Goal: Task Accomplishment & Management: Complete application form

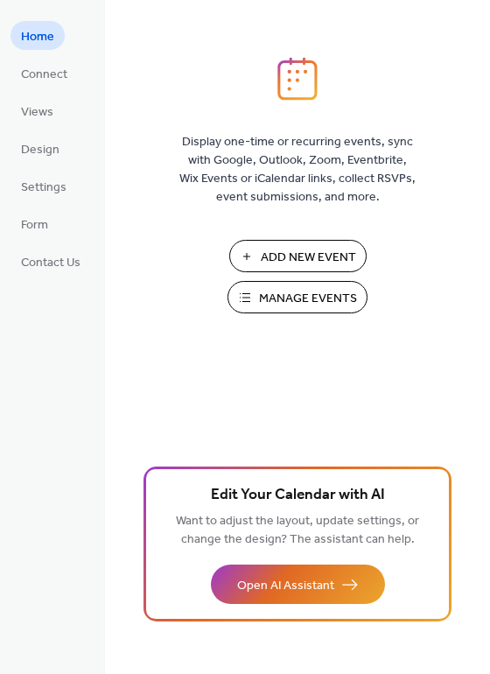
click at [321, 252] on span "Add New Event" at bounding box center [308, 258] width 95 height 18
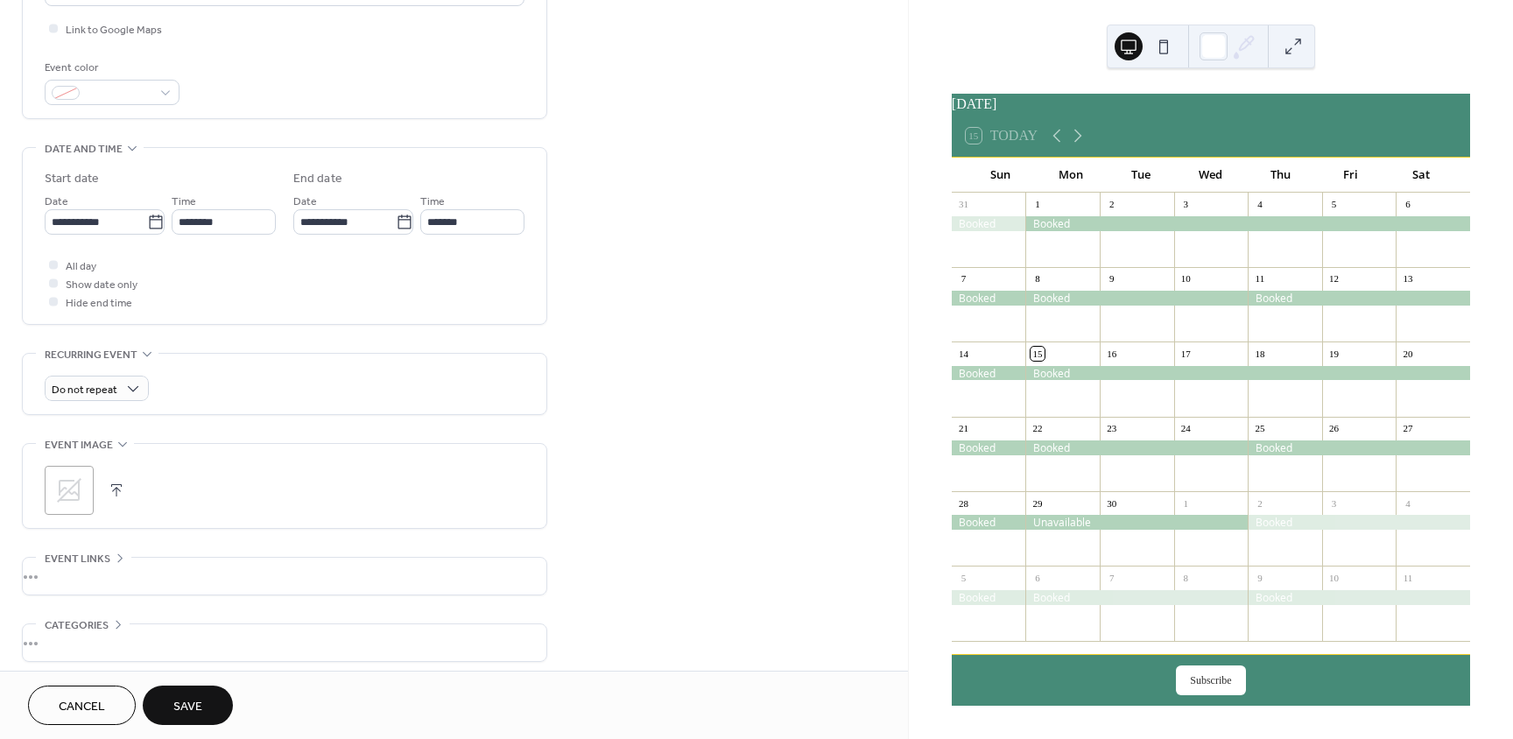
scroll to position [438, 0]
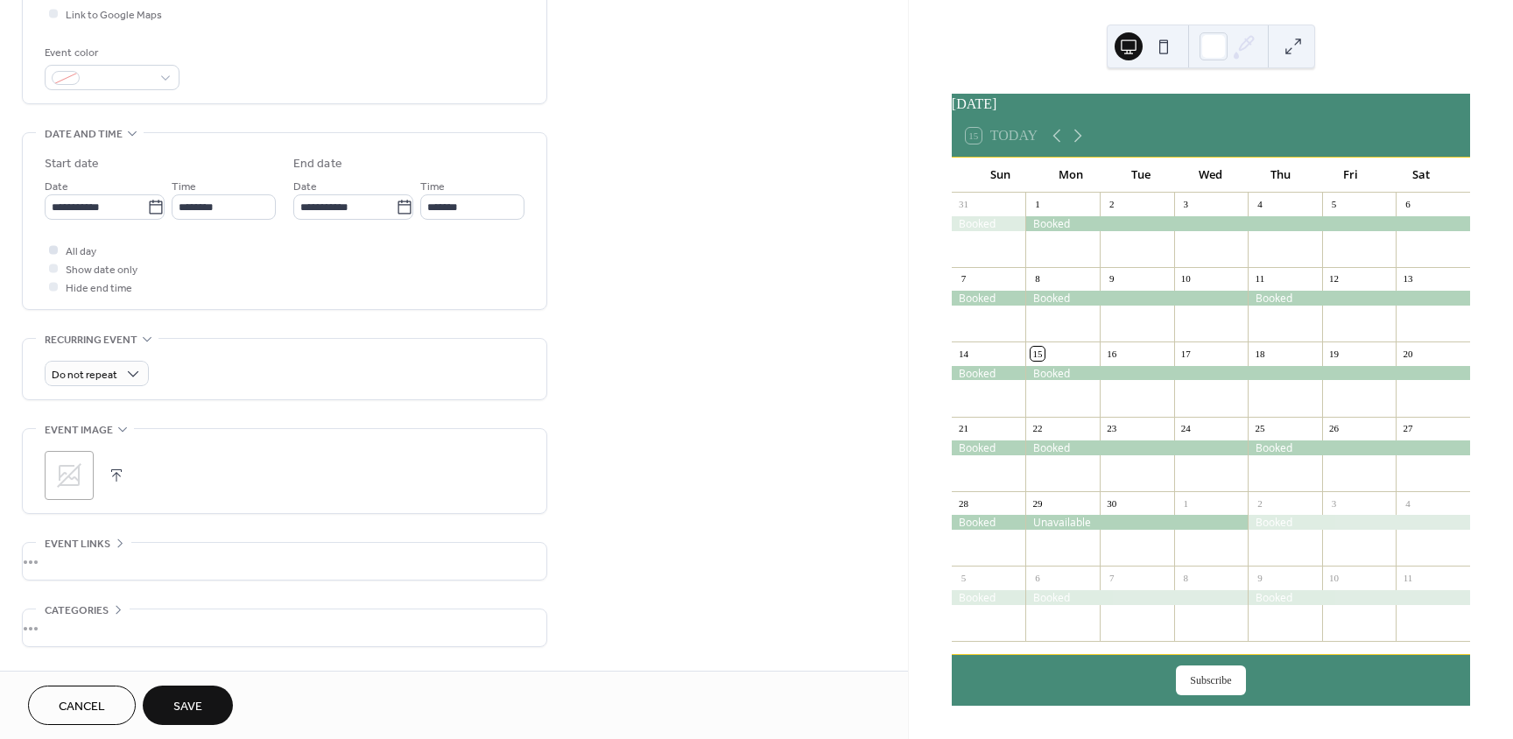
type input "******"
click at [54, 250] on div at bounding box center [53, 249] width 9 height 9
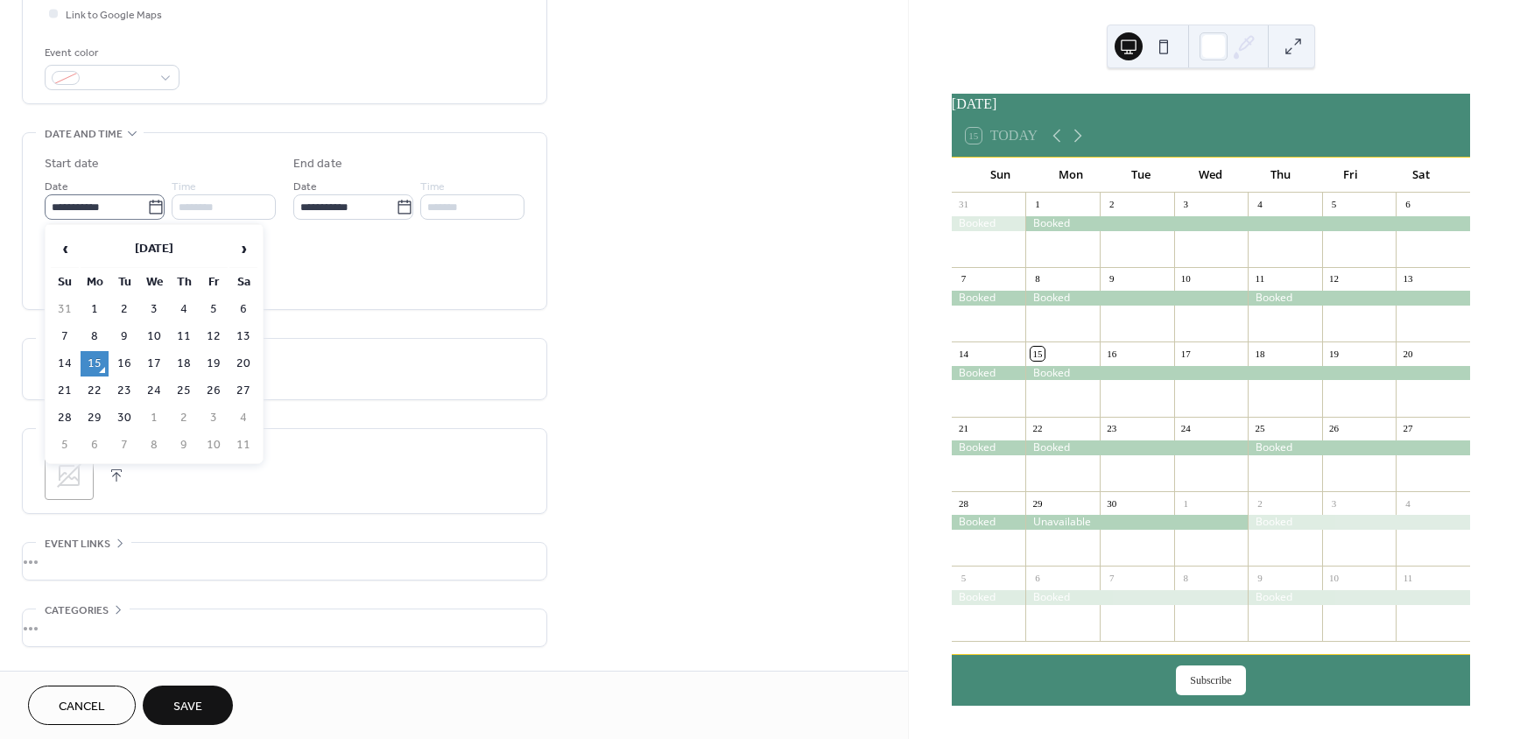
click at [156, 205] on icon at bounding box center [155, 207] width 13 height 14
click at [147, 205] on input "**********" at bounding box center [96, 206] width 102 height 25
click at [182, 253] on th "[DATE]" at bounding box center [154, 249] width 147 height 38
click at [246, 251] on span "›" at bounding box center [250, 248] width 14 height 35
click at [184, 339] on td "[DATE]" at bounding box center [180, 339] width 51 height 44
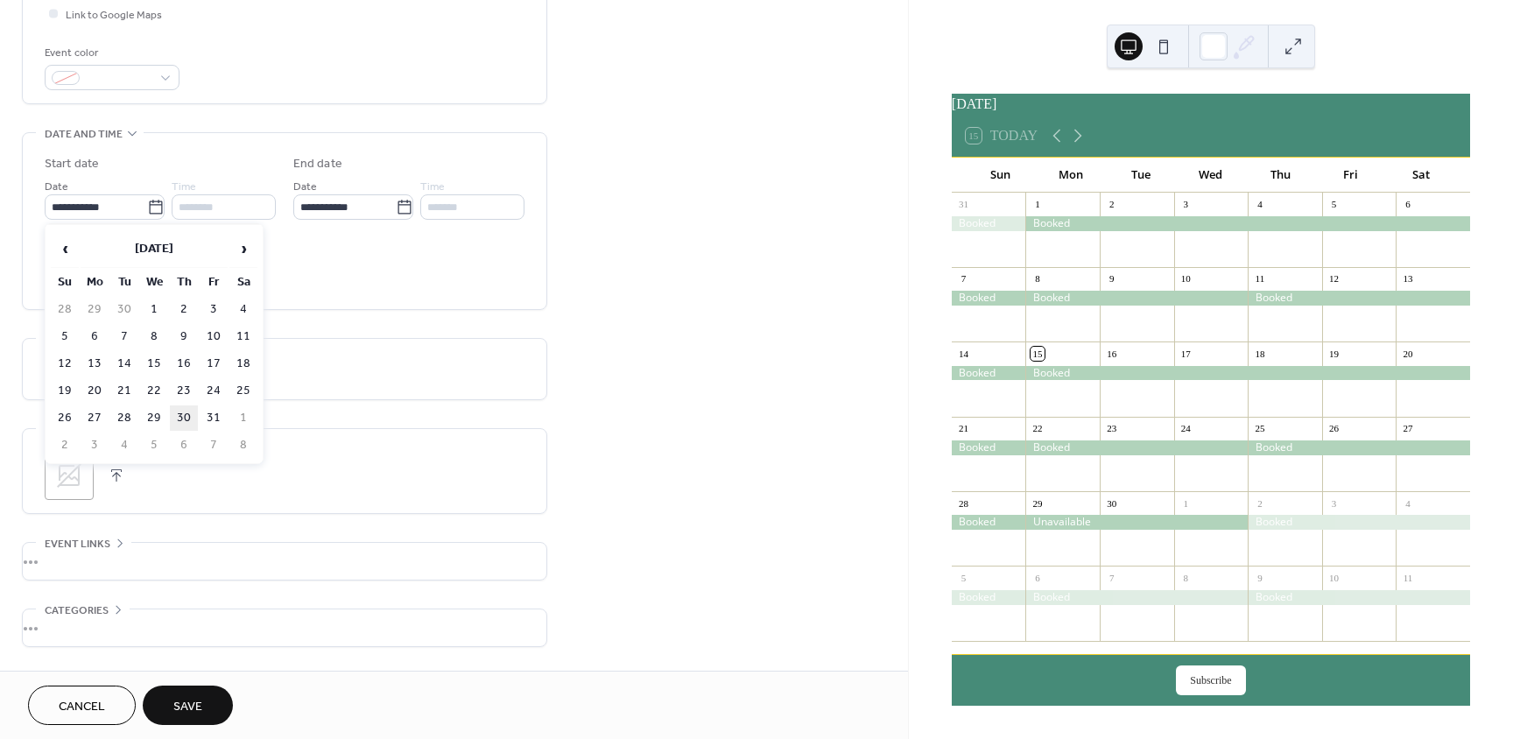
click at [187, 413] on td "30" at bounding box center [184, 418] width 28 height 25
type input "**********"
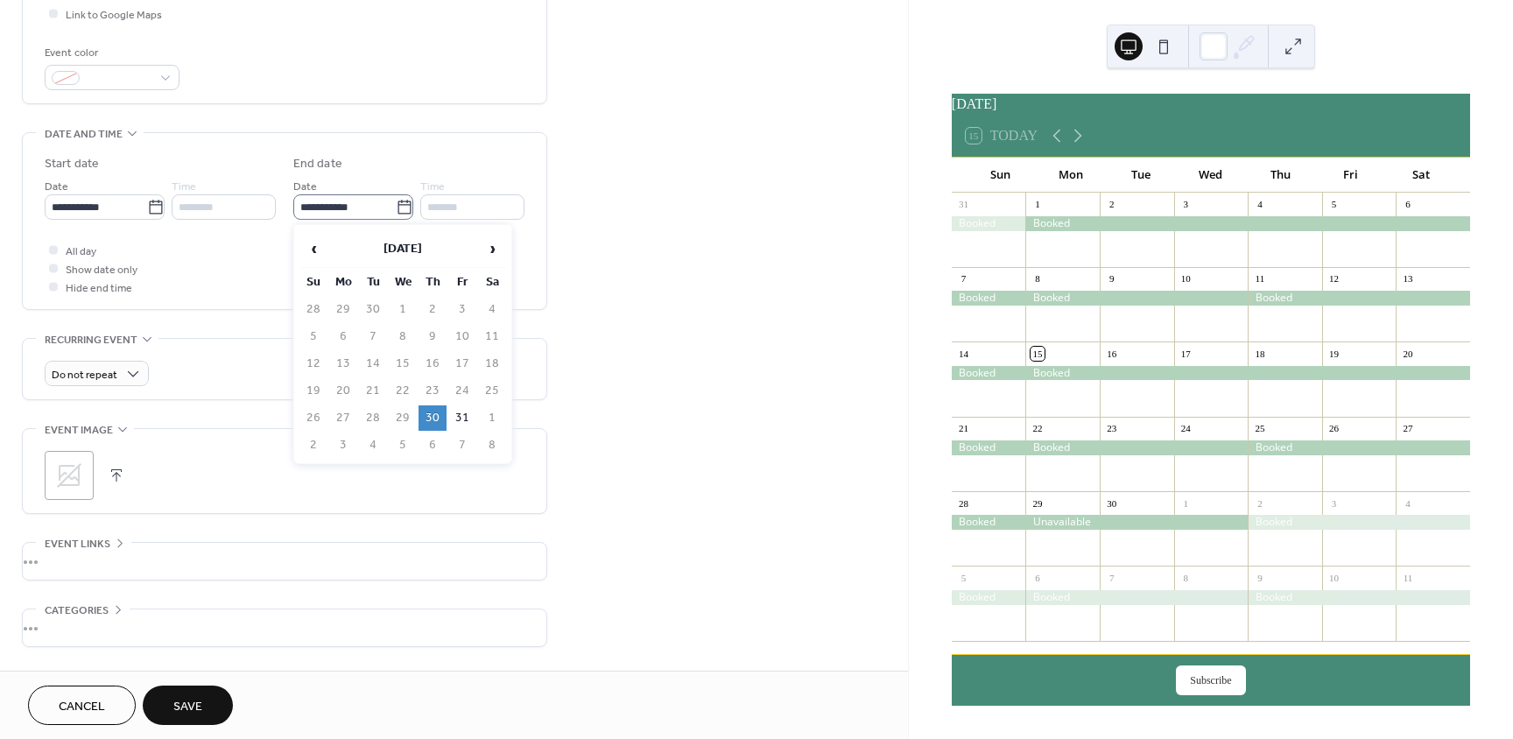
click at [396, 203] on icon at bounding box center [405, 208] width 18 height 18
click at [395, 203] on input "**********" at bounding box center [344, 206] width 102 height 25
click at [490, 244] on span "›" at bounding box center [492, 248] width 26 height 35
click at [313, 335] on td "2" at bounding box center [314, 336] width 28 height 25
type input "**********"
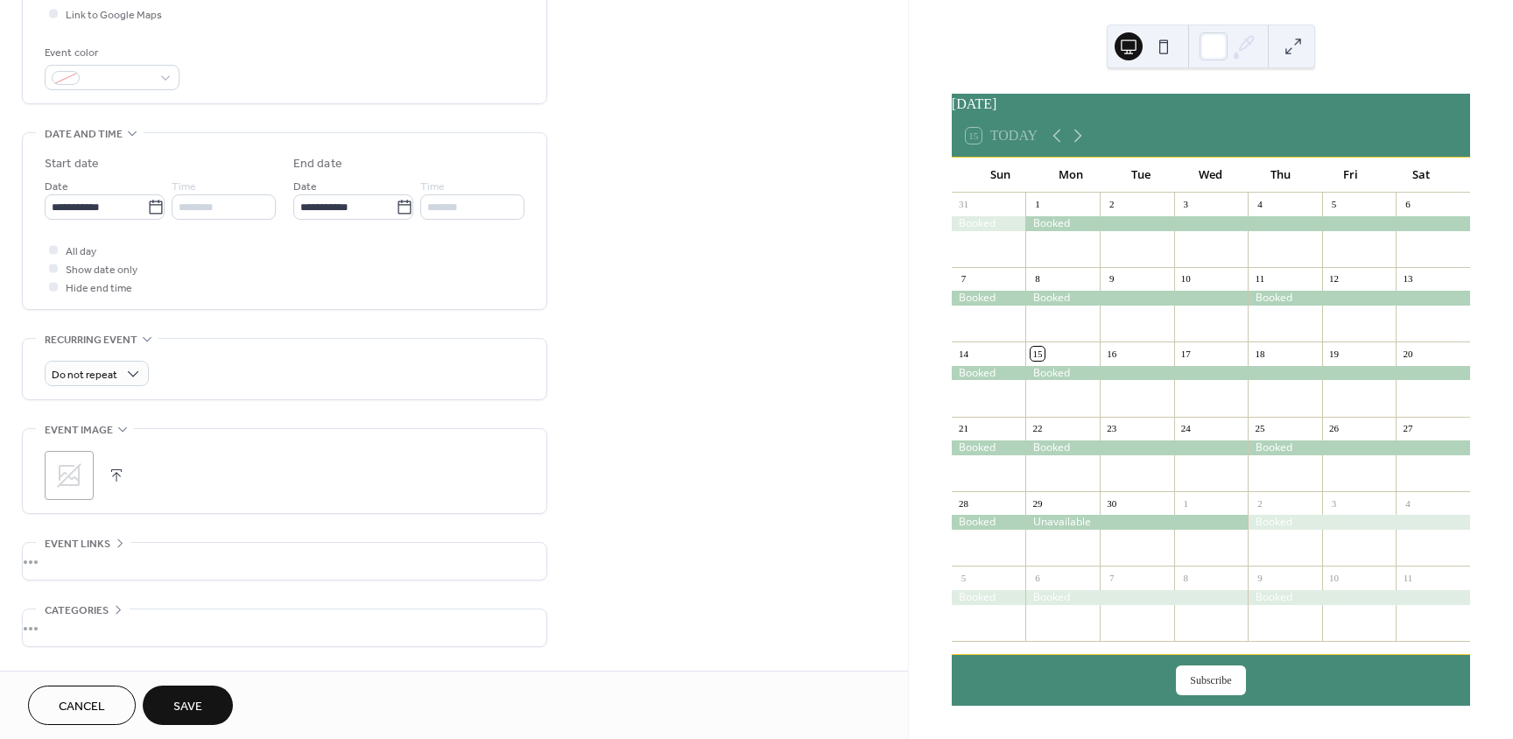
click at [183, 704] on span "Save" at bounding box center [187, 707] width 29 height 18
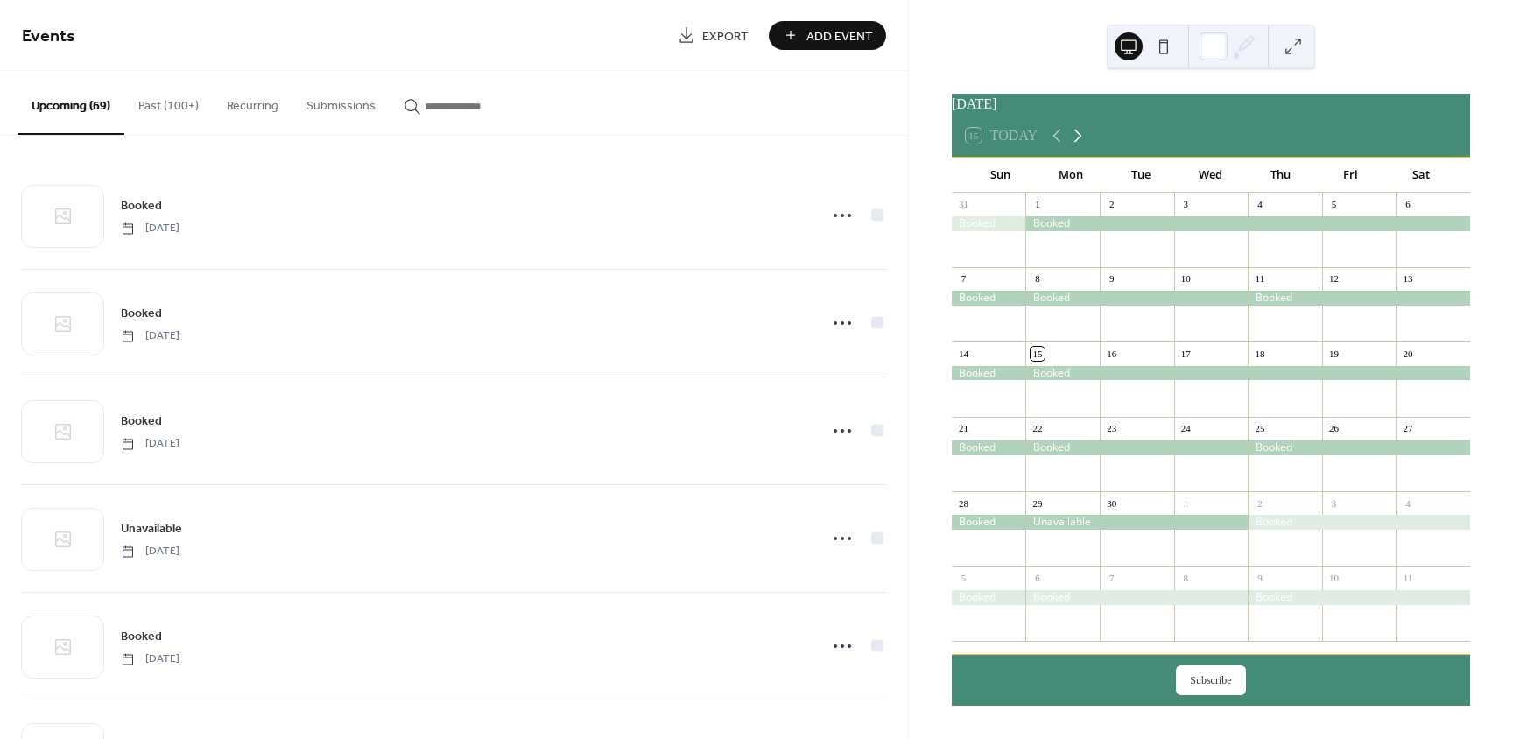
click at [1080, 141] on icon at bounding box center [1079, 136] width 8 height 13
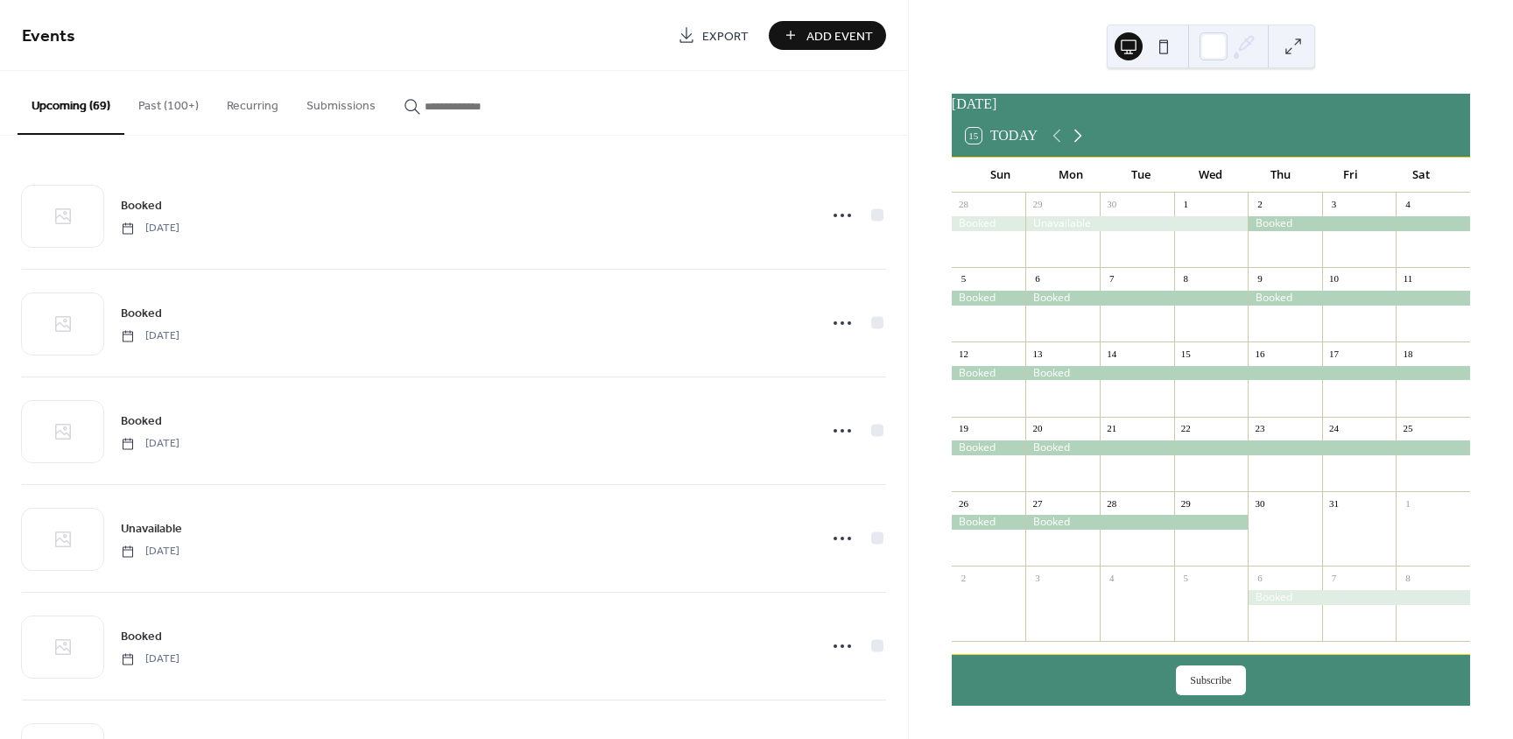
click at [1080, 141] on icon at bounding box center [1078, 135] width 21 height 21
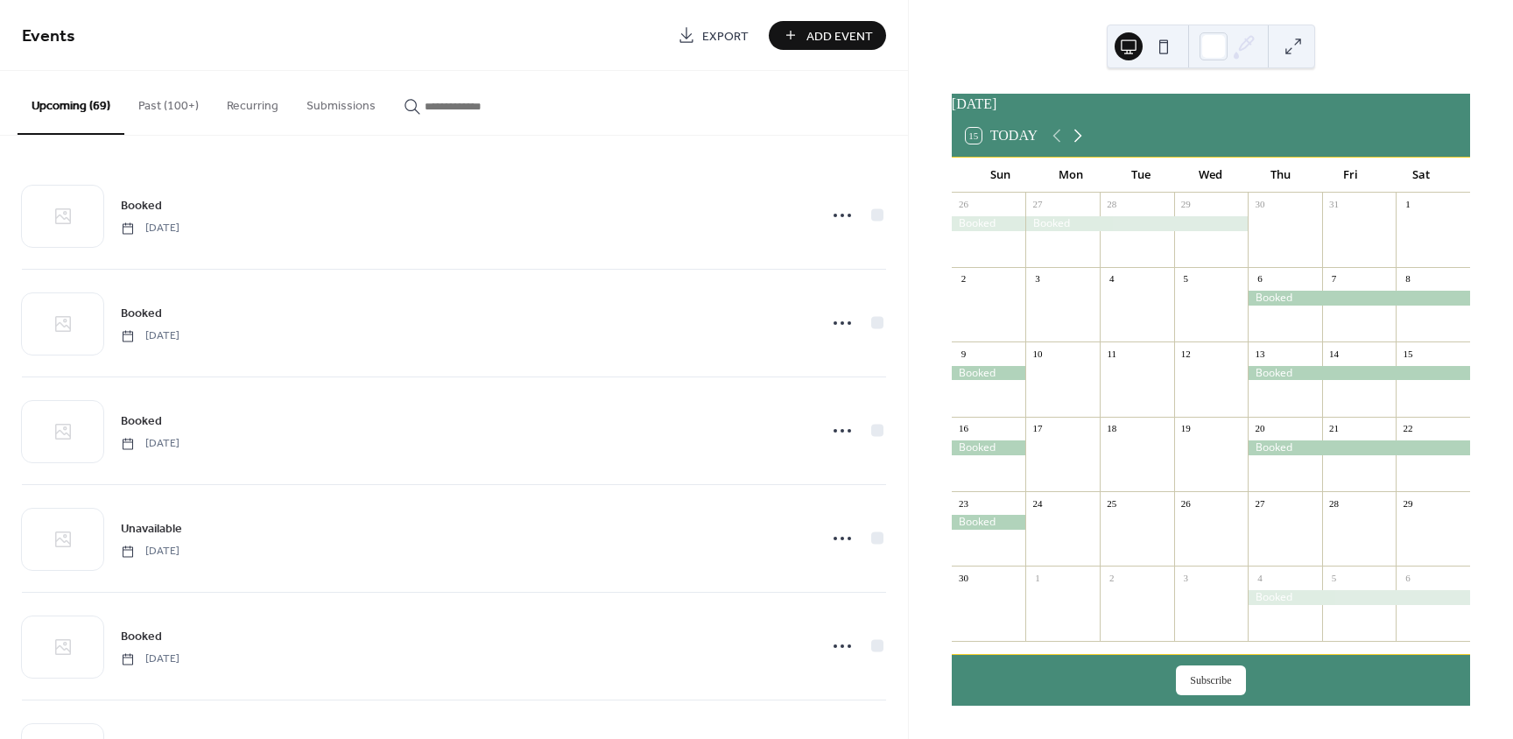
click at [1080, 141] on icon at bounding box center [1078, 135] width 21 height 21
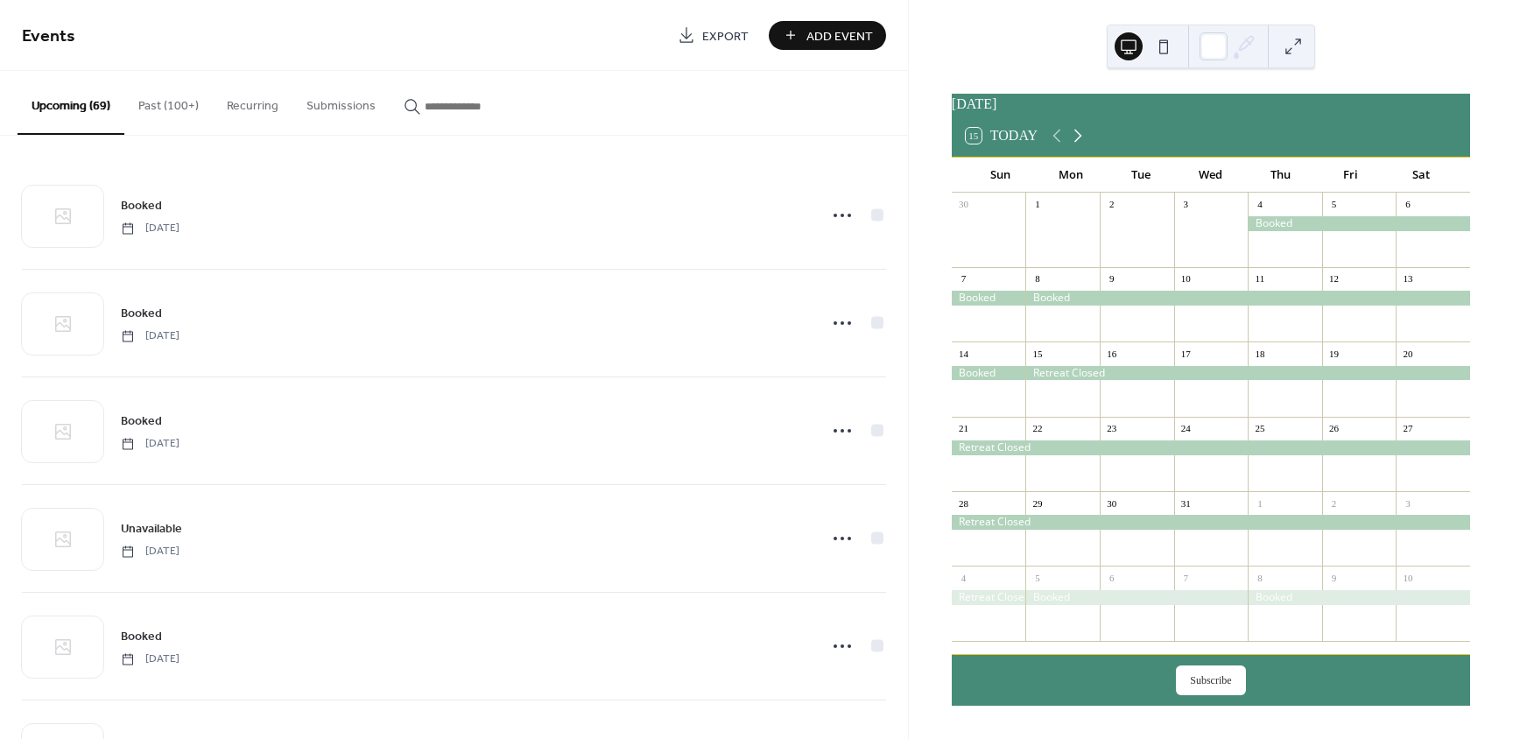
click at [1080, 141] on icon at bounding box center [1078, 135] width 21 height 21
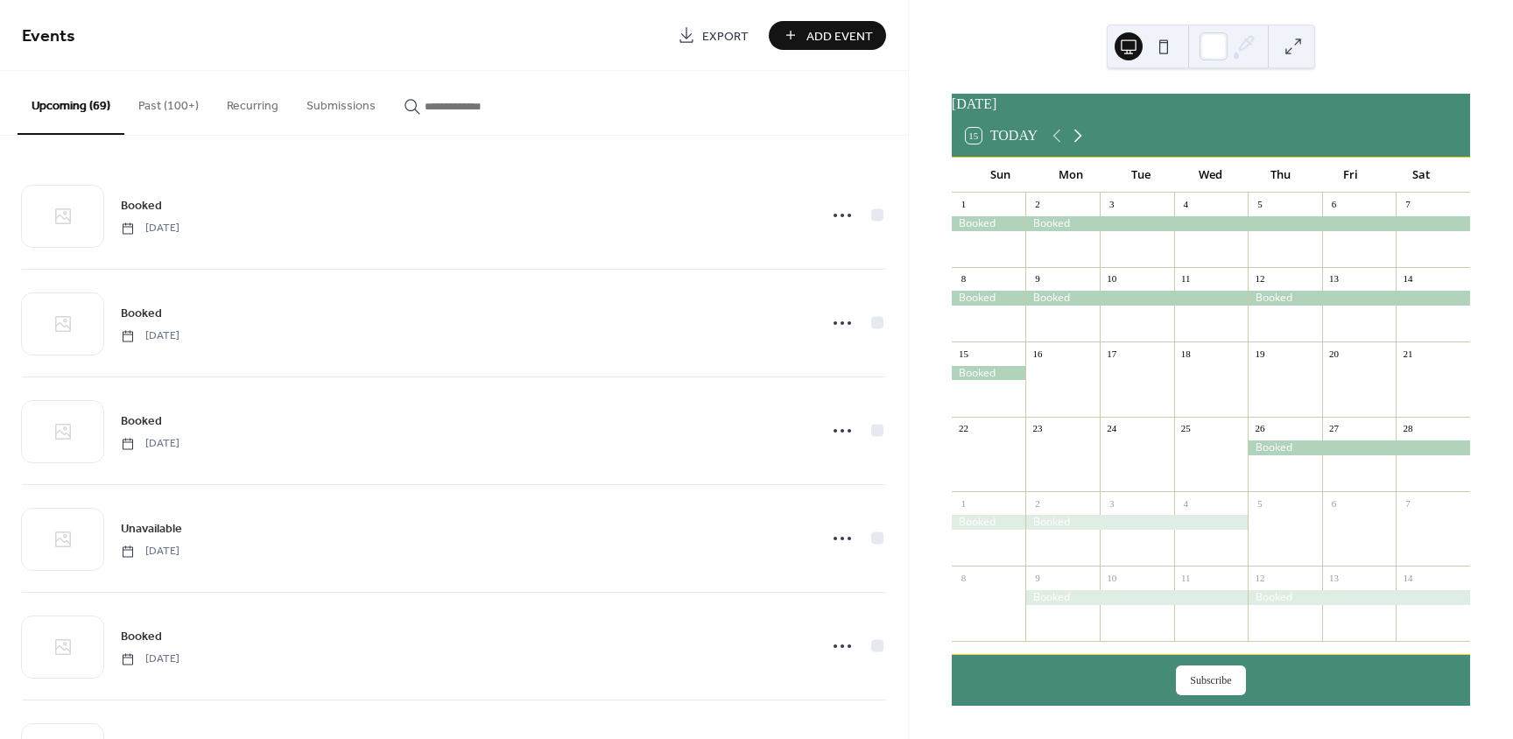
click at [1080, 141] on icon at bounding box center [1078, 135] width 21 height 21
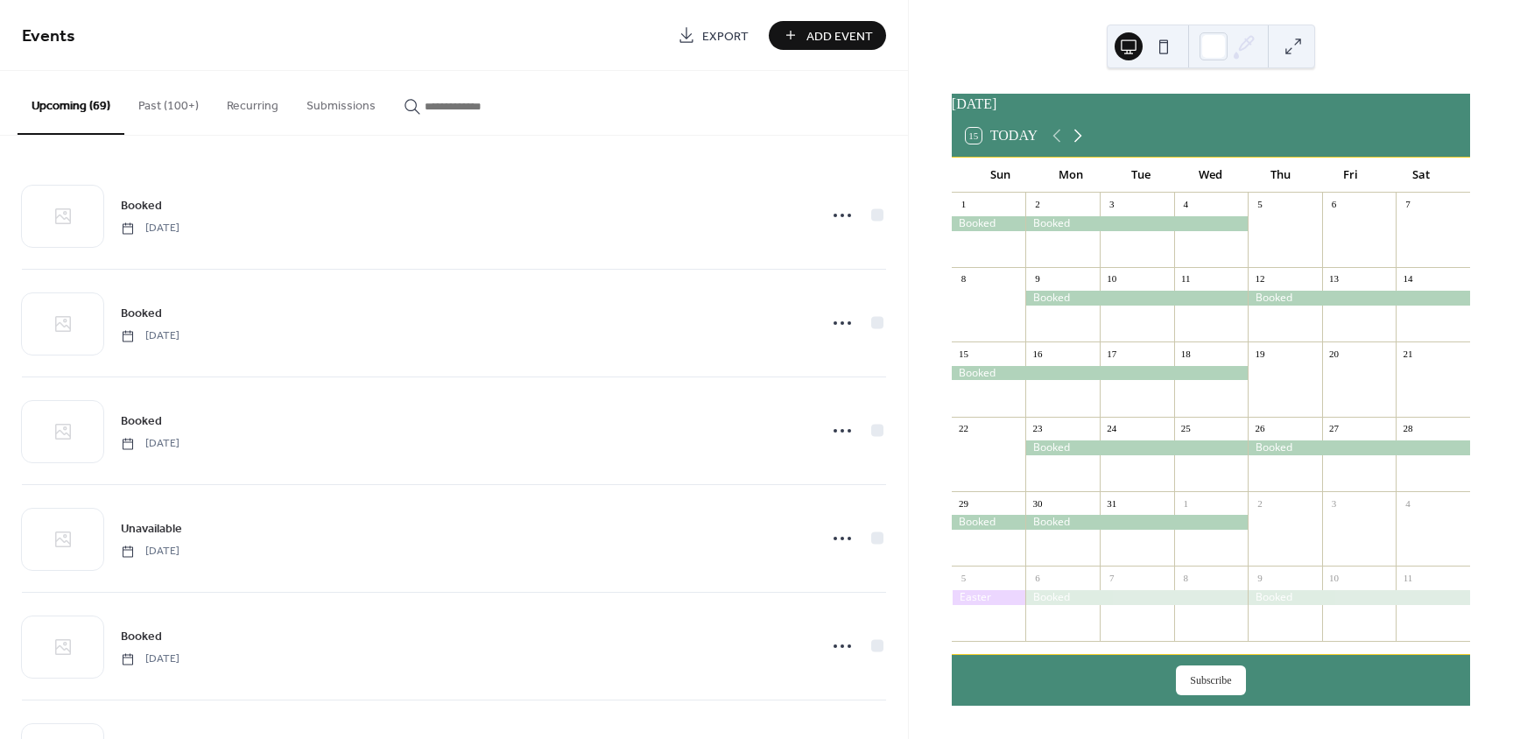
click at [1080, 141] on icon at bounding box center [1078, 135] width 21 height 21
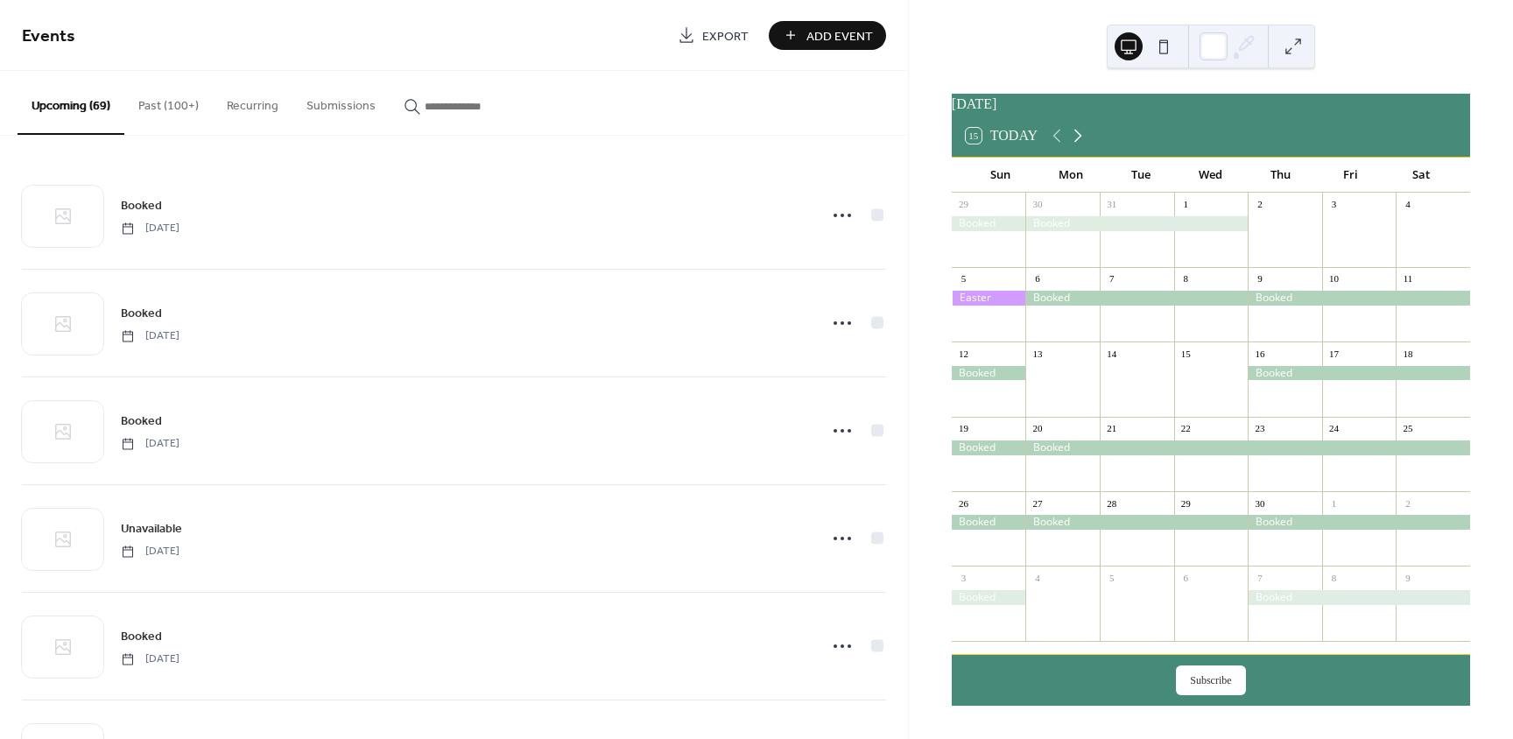
click at [1080, 141] on icon at bounding box center [1078, 135] width 21 height 21
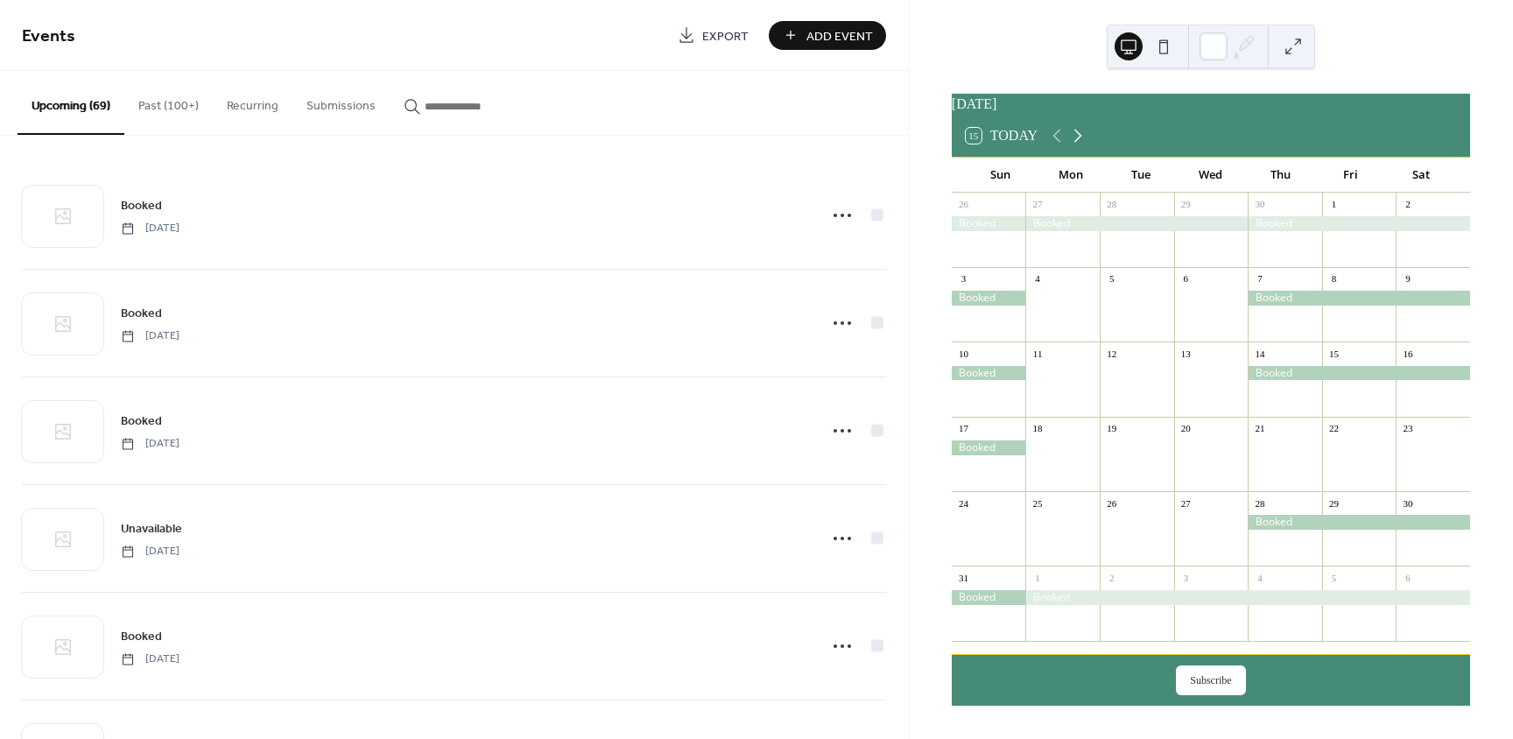
click at [1080, 142] on icon at bounding box center [1078, 135] width 21 height 21
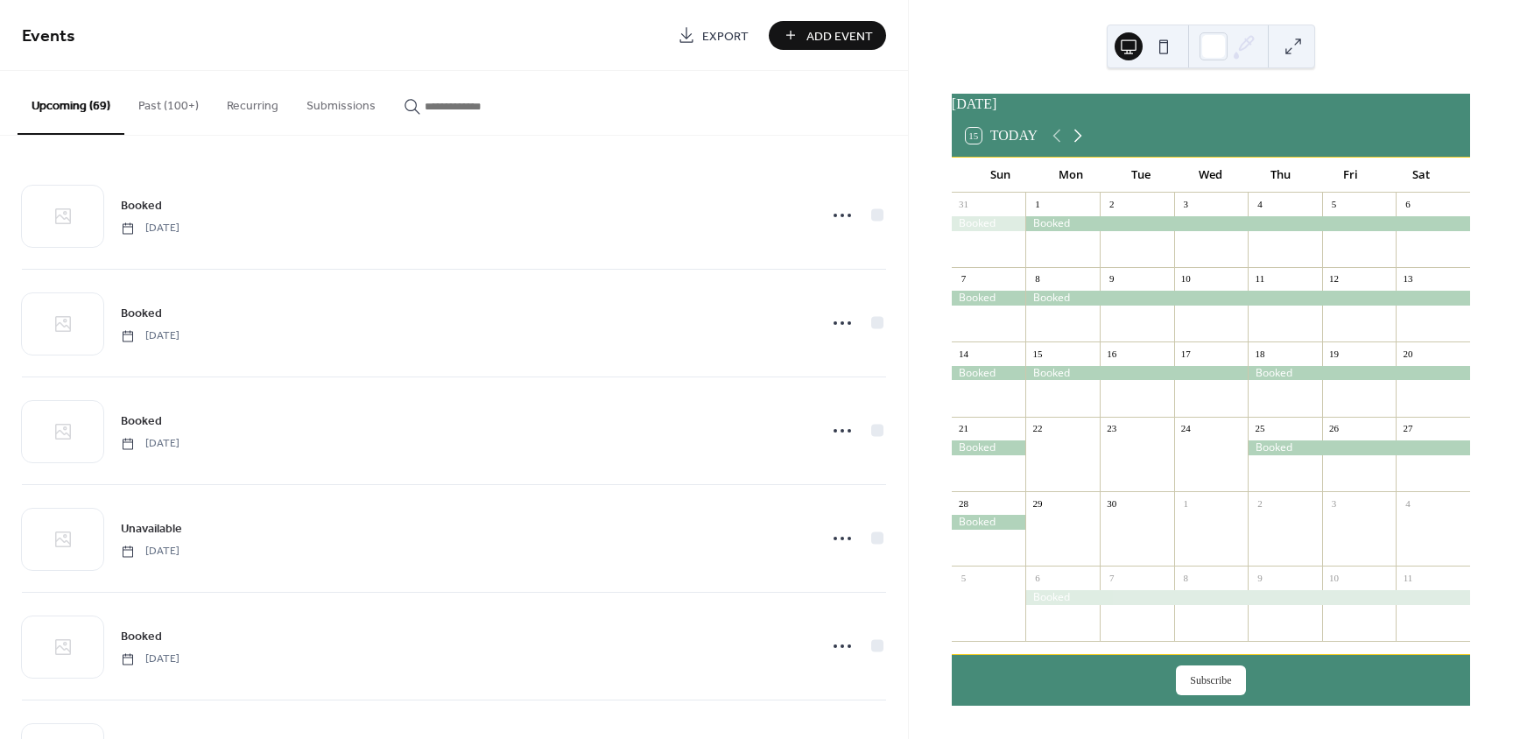
click at [1080, 142] on icon at bounding box center [1078, 135] width 21 height 21
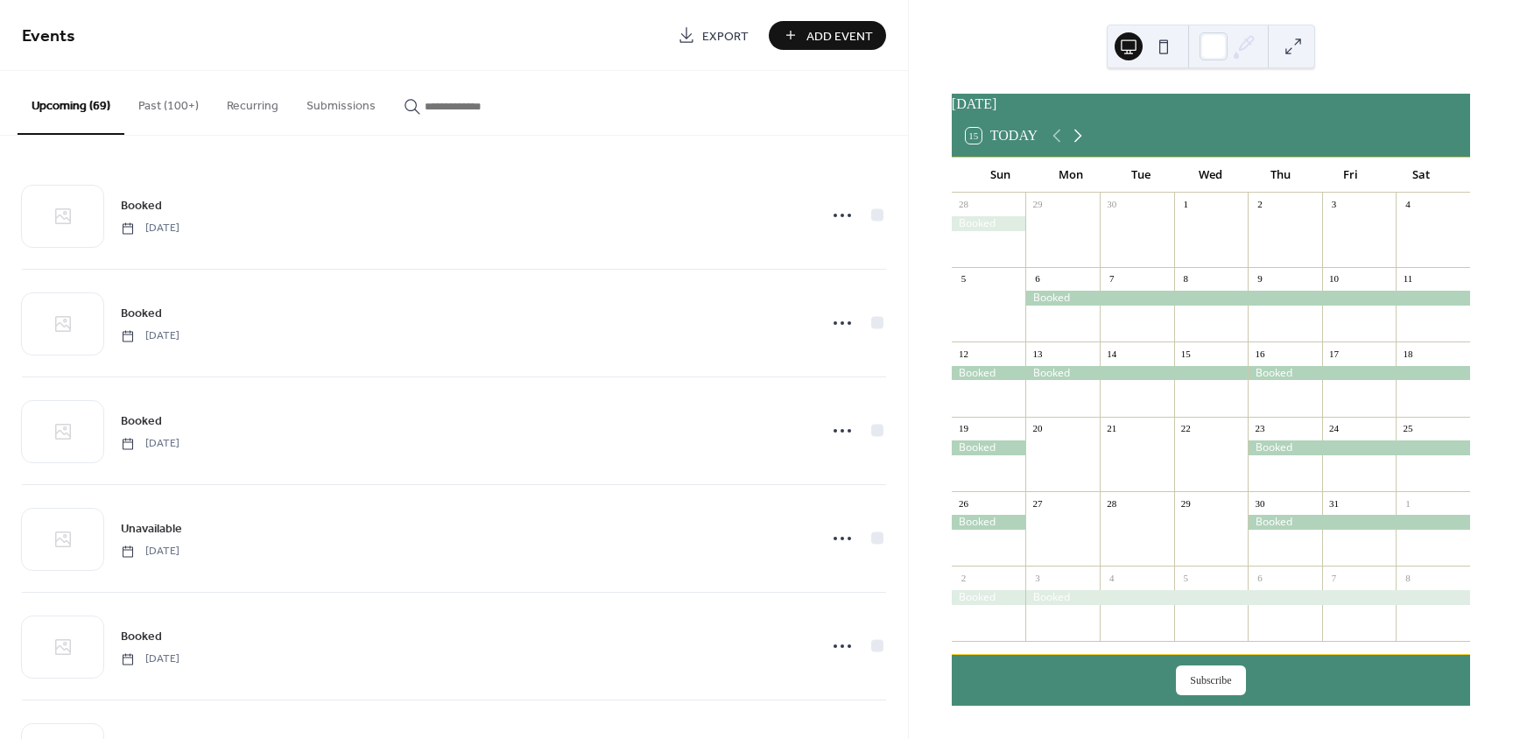
click at [1080, 143] on icon at bounding box center [1078, 135] width 21 height 21
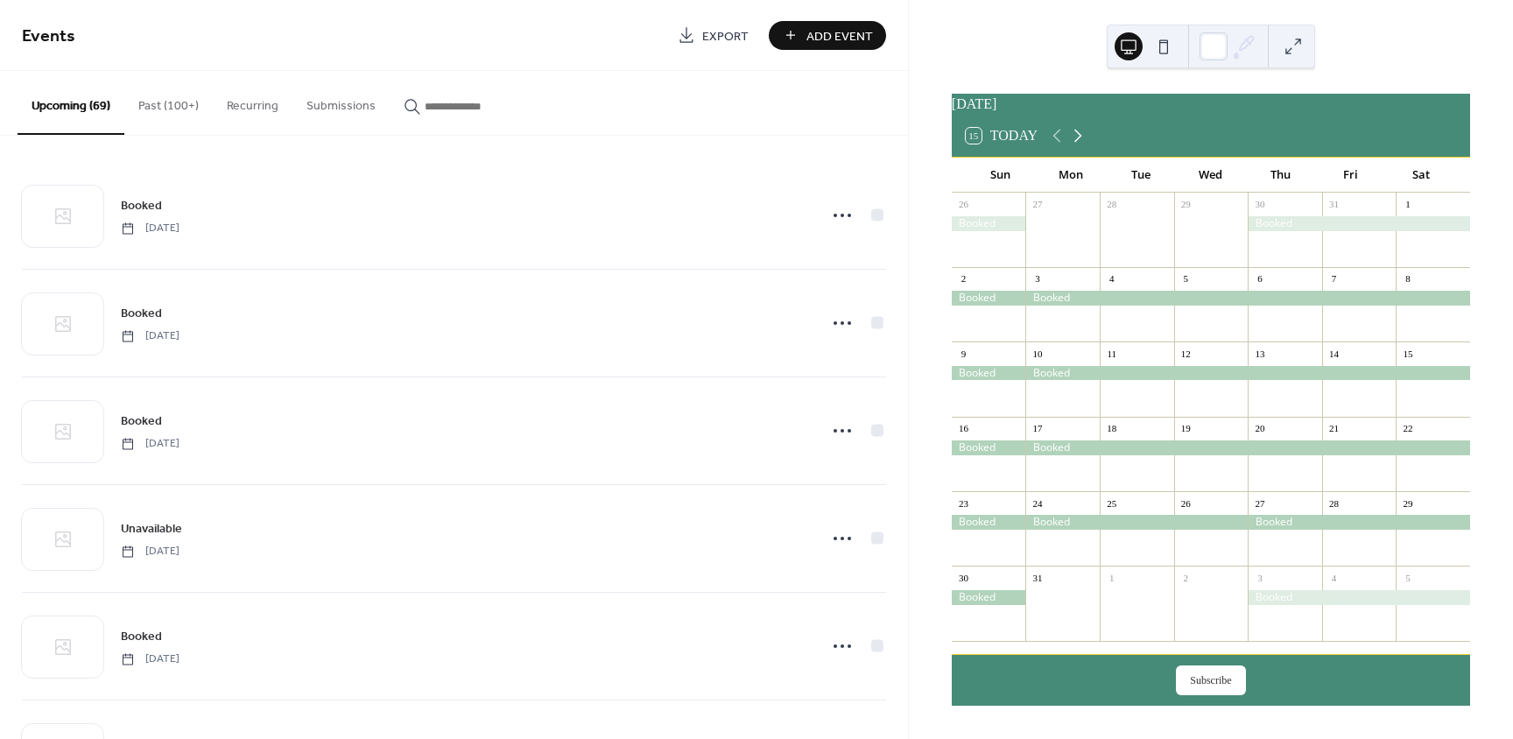
click at [1080, 143] on icon at bounding box center [1078, 135] width 21 height 21
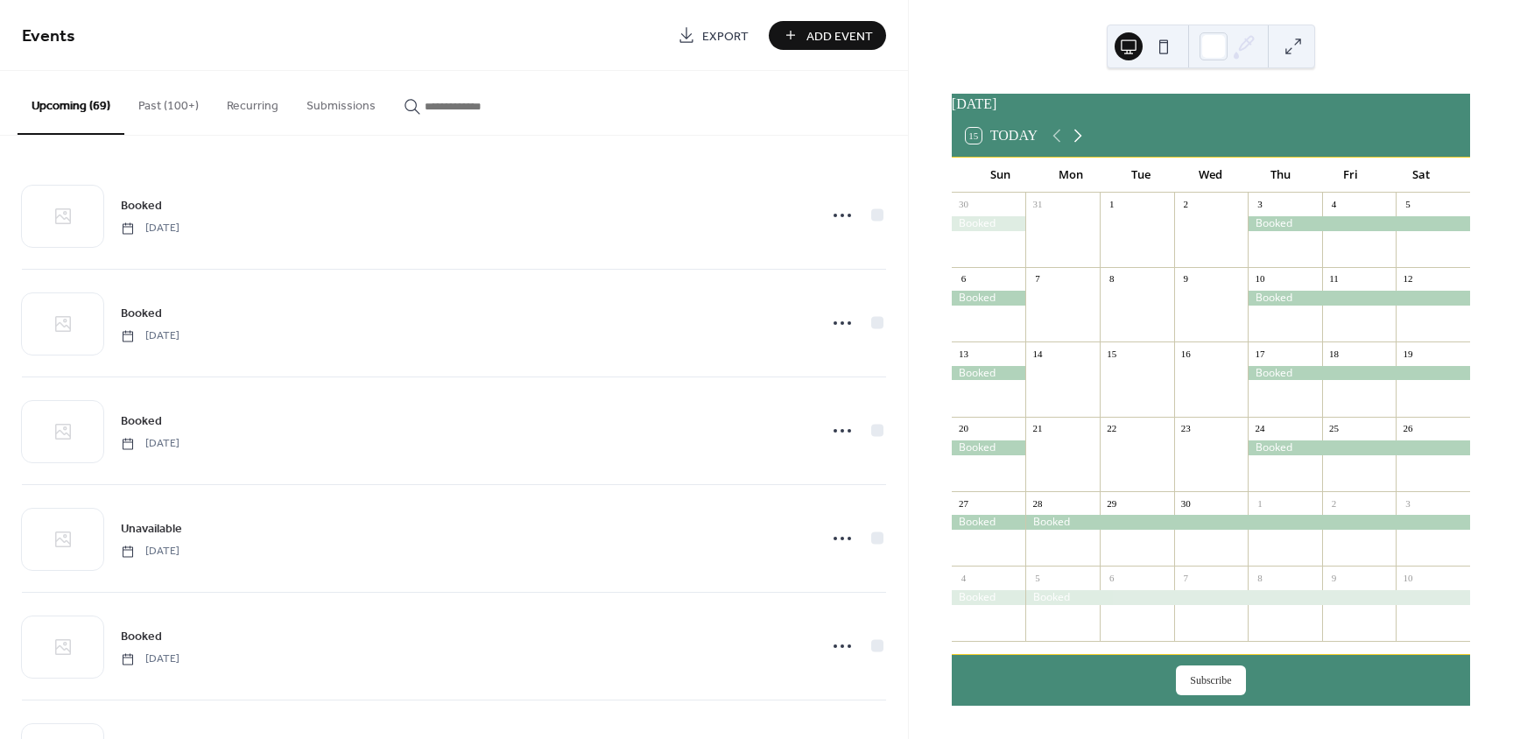
click at [1080, 143] on icon at bounding box center [1078, 135] width 21 height 21
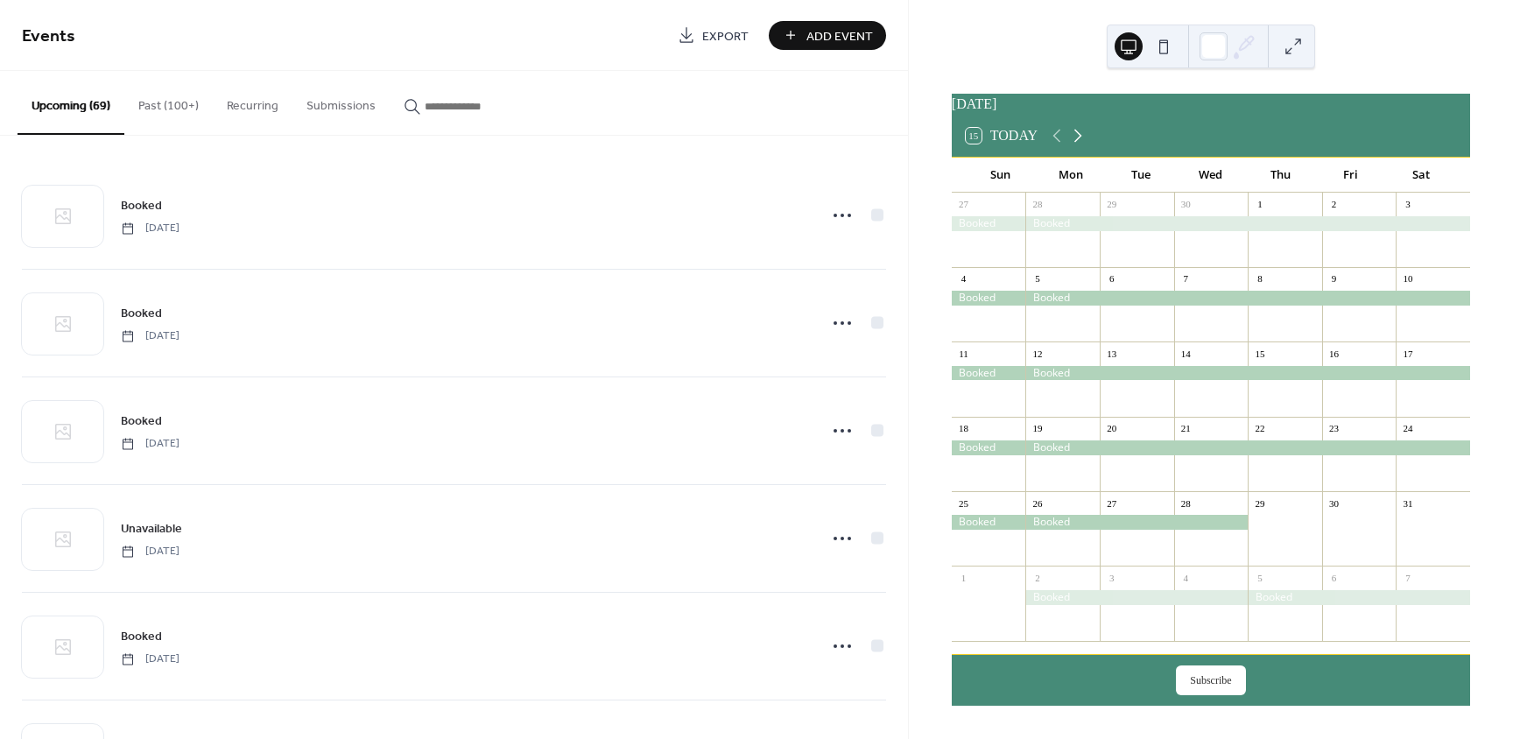
click at [1080, 143] on icon at bounding box center [1078, 135] width 21 height 21
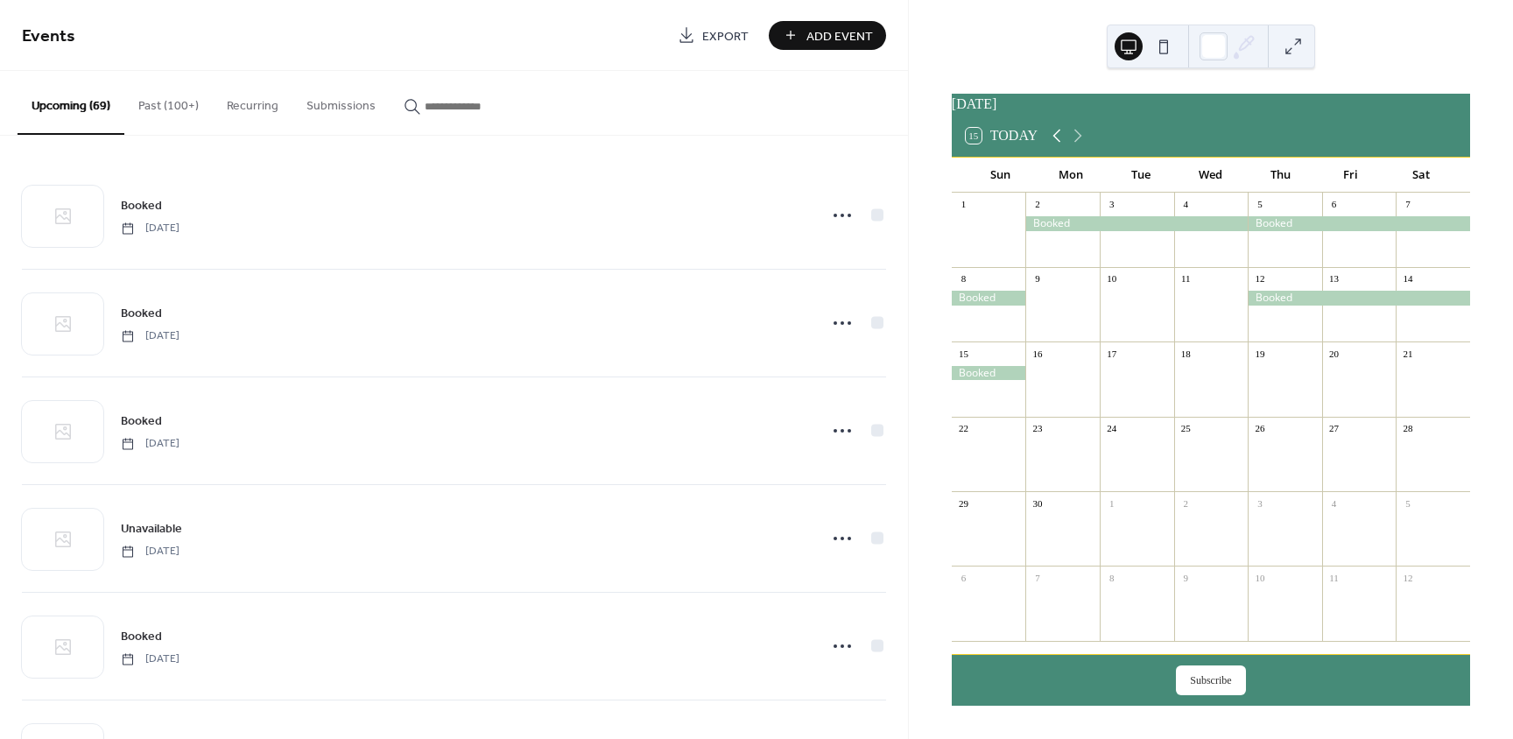
click at [1063, 139] on icon at bounding box center [1057, 135] width 21 height 21
